Goal: Transaction & Acquisition: Purchase product/service

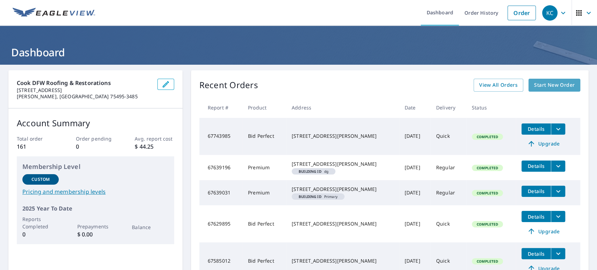
click at [541, 83] on span "Start New Order" at bounding box center [554, 85] width 41 height 9
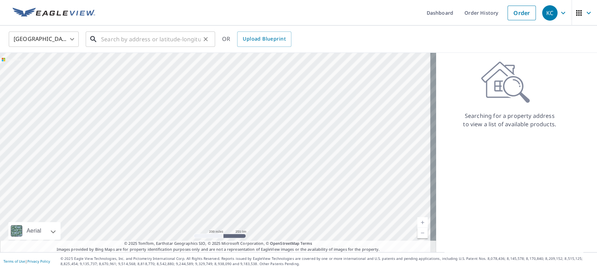
click at [118, 41] on input "text" at bounding box center [151, 39] width 100 height 20
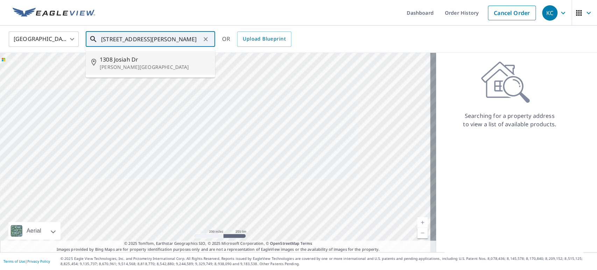
click at [143, 56] on span "1308 Josiah Dr" at bounding box center [155, 59] width 110 height 8
type input "[STREET_ADDRESS][PERSON_NAME][PERSON_NAME]"
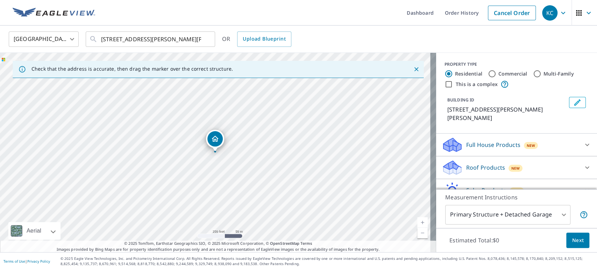
click at [492, 163] on p "Roof Products" at bounding box center [486, 167] width 39 height 8
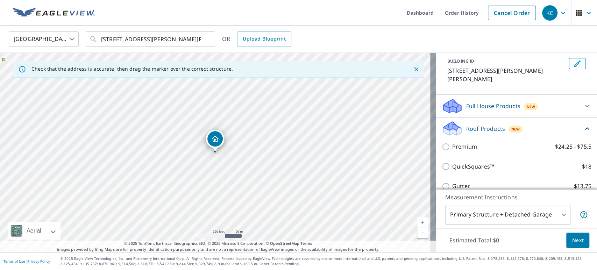
scroll to position [78, 0]
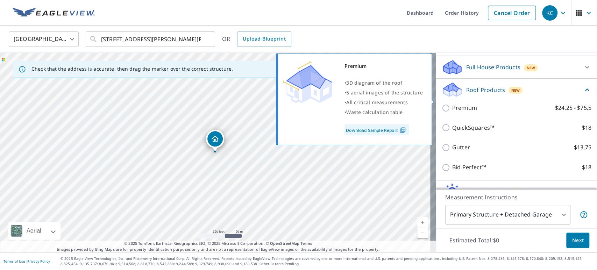
click at [442, 104] on input "Premium $24.25 - $75.5" at bounding box center [447, 108] width 11 height 8
checkbox input "true"
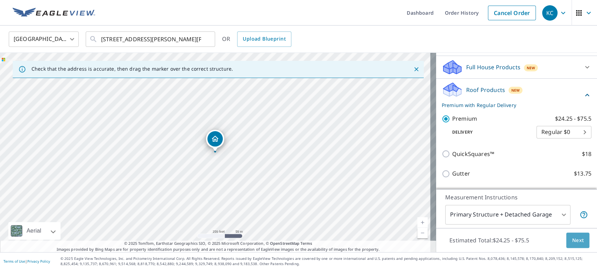
click at [575, 243] on span "Next" at bounding box center [578, 240] width 12 height 9
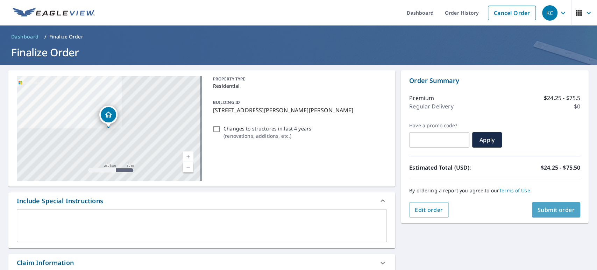
click at [552, 208] on span "Submit order" at bounding box center [556, 210] width 37 height 8
